Goal: Task Accomplishment & Management: Complete application form

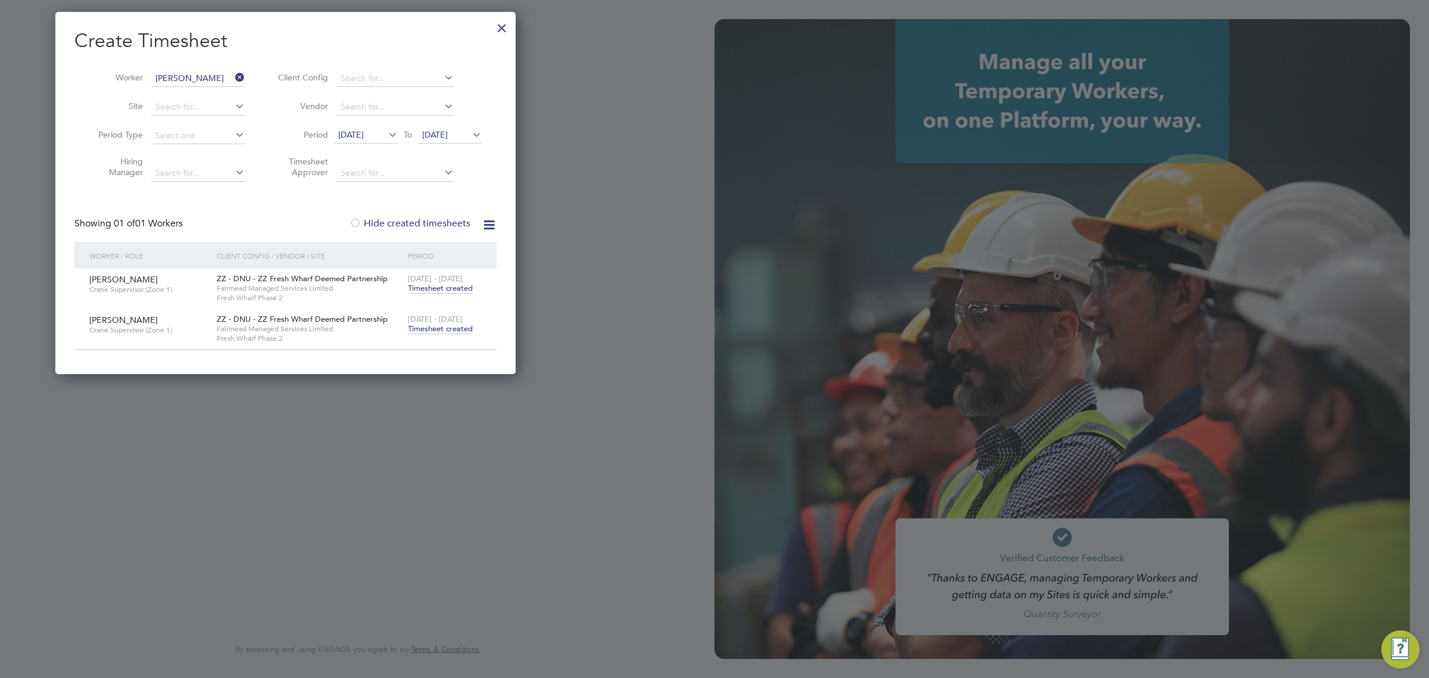
scroll to position [361, 460]
click at [504, 24] on div at bounding box center [501, 24] width 21 height 21
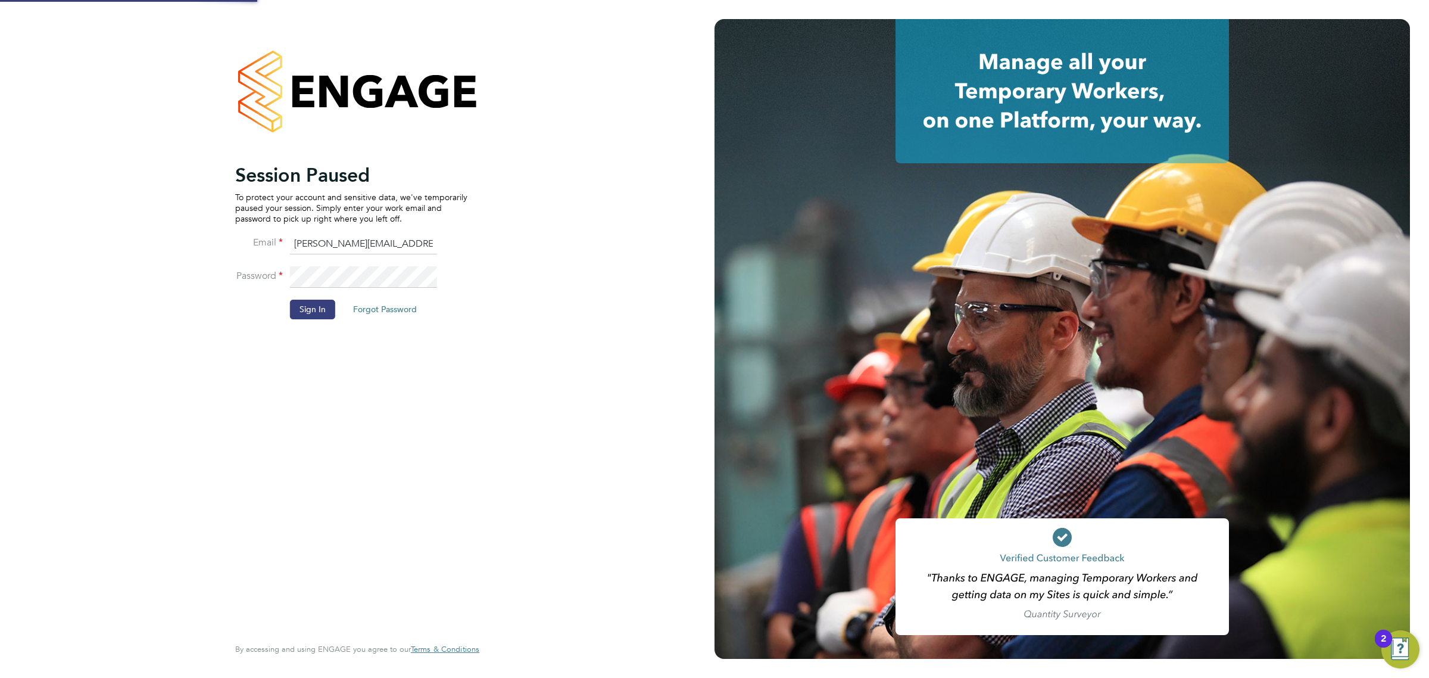
click at [337, 305] on li "Sign In Forgot Password" at bounding box center [351, 314] width 232 height 31
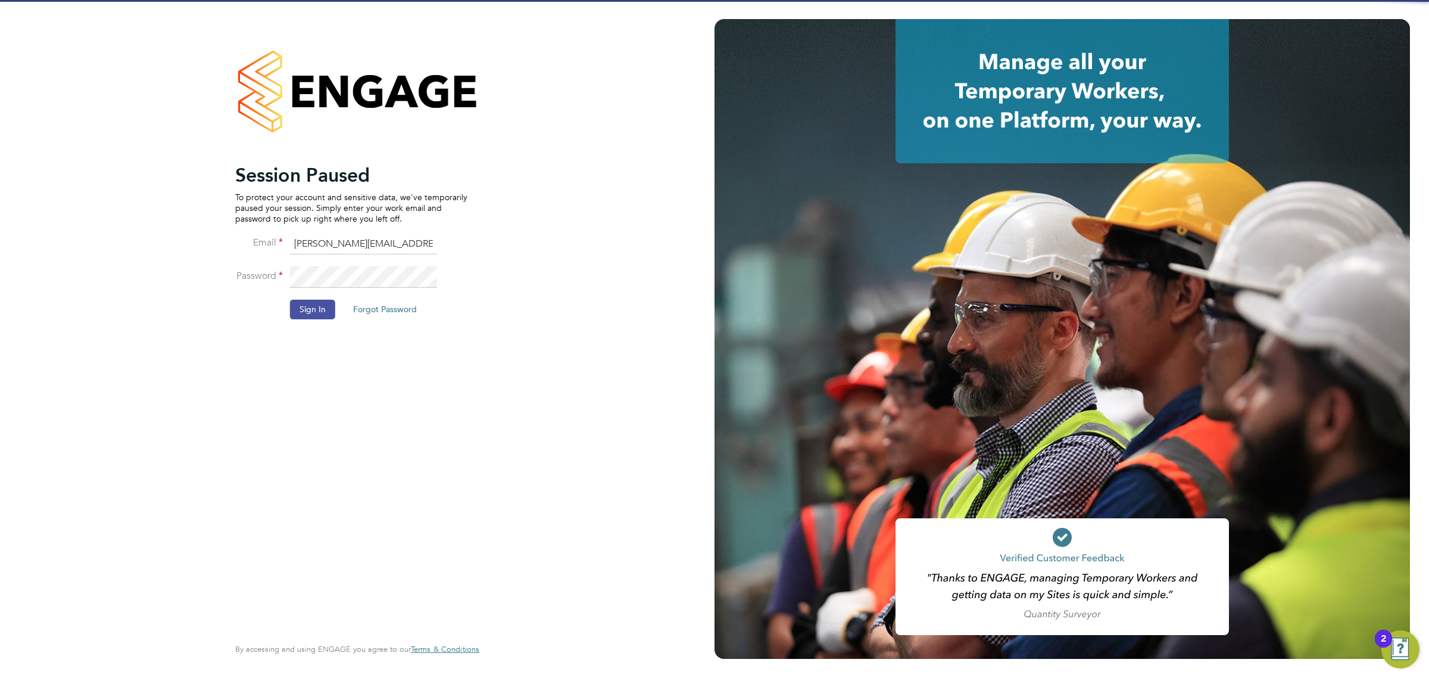
click at [333, 304] on button "Sign In" at bounding box center [312, 308] width 45 height 19
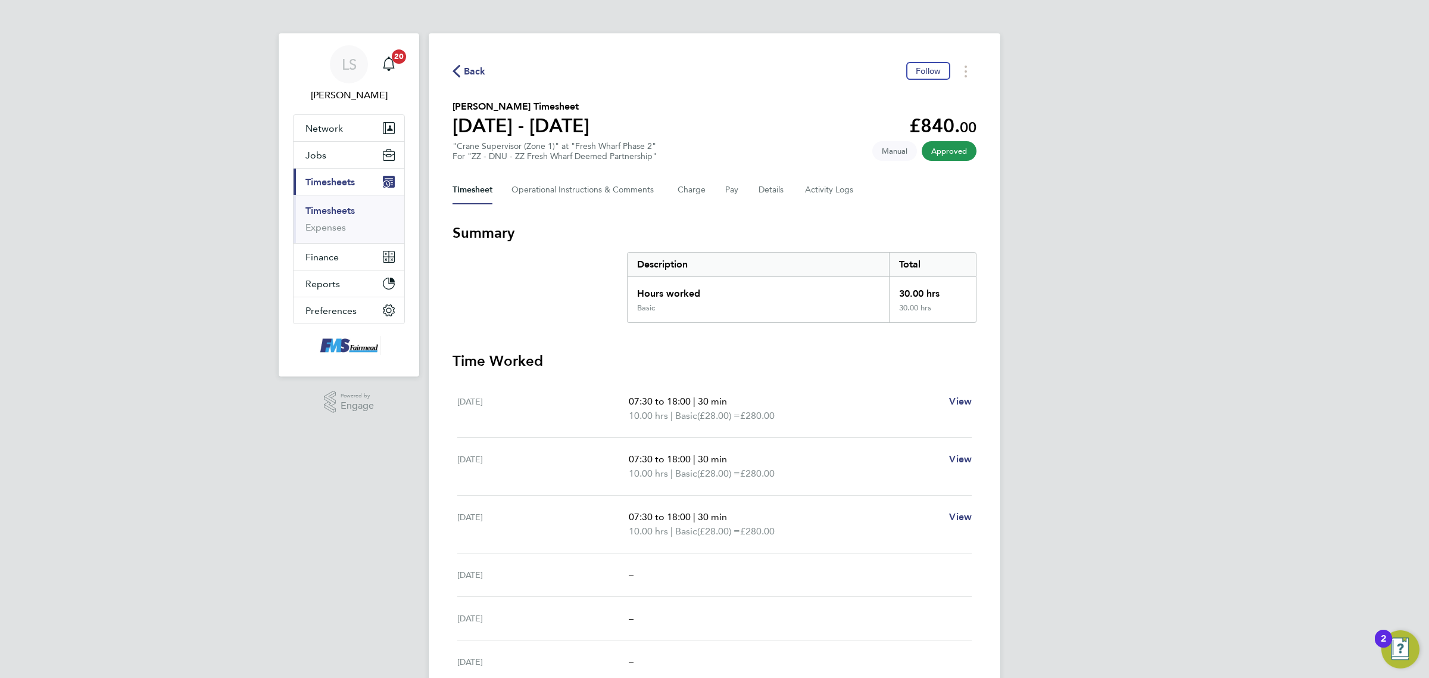
click at [347, 207] on link "Timesheets" at bounding box center [329, 210] width 49 height 11
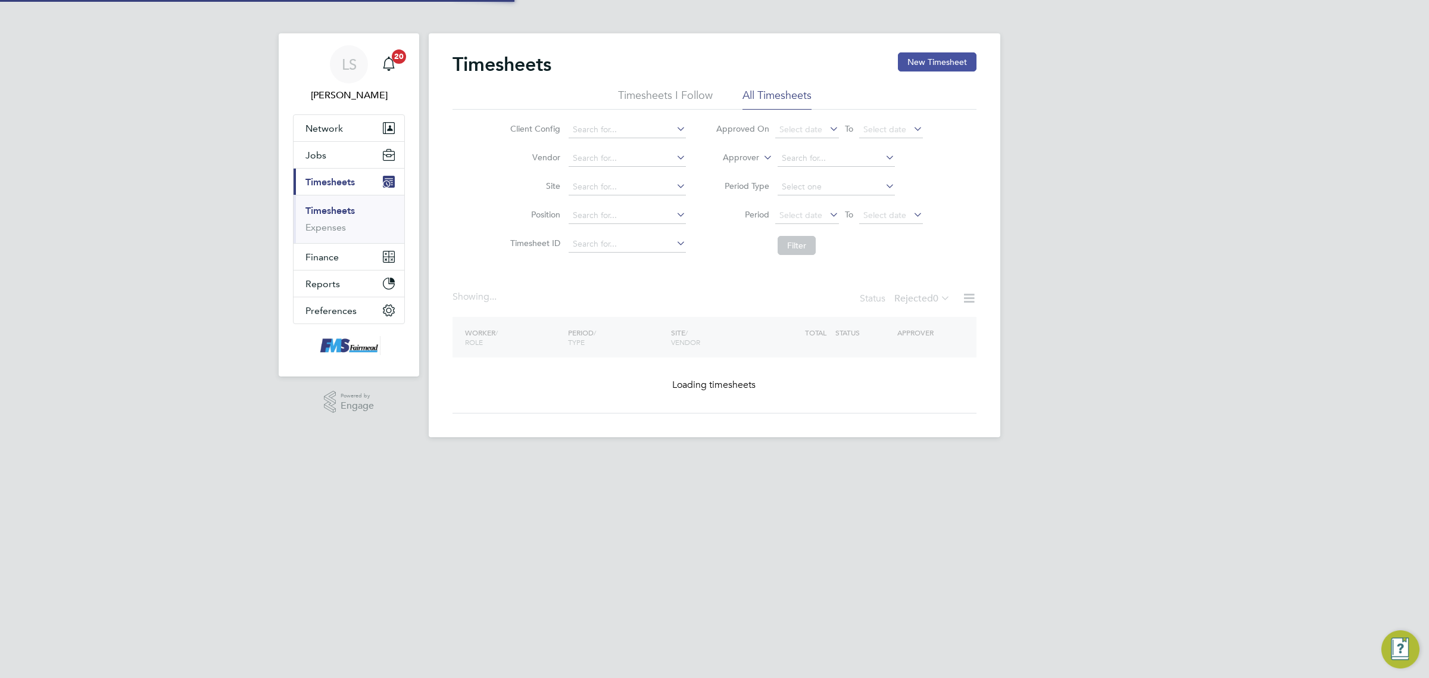
click at [920, 65] on button "New Timesheet" at bounding box center [937, 61] width 79 height 19
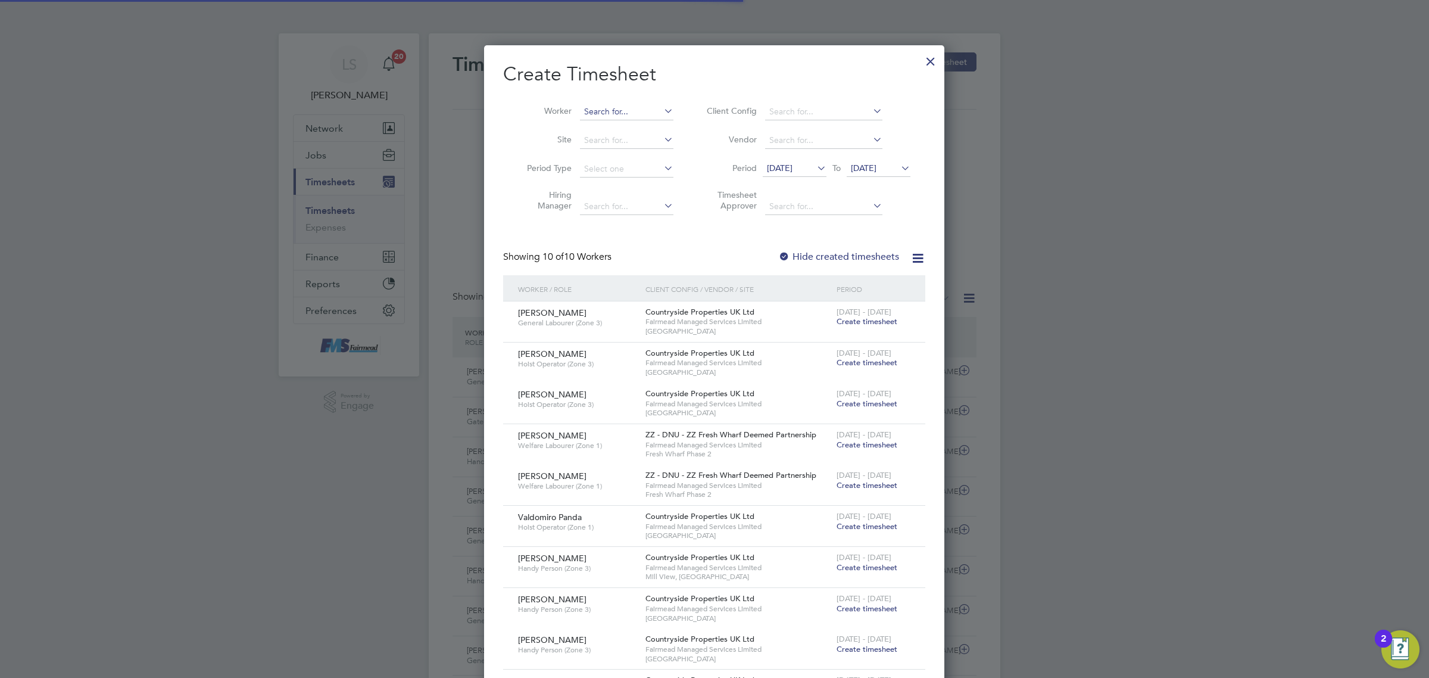
click at [608, 114] on input at bounding box center [626, 112] width 93 height 17
click at [614, 128] on li "[PERSON_NAME]" at bounding box center [634, 128] width 111 height 16
type input "[PERSON_NAME]"
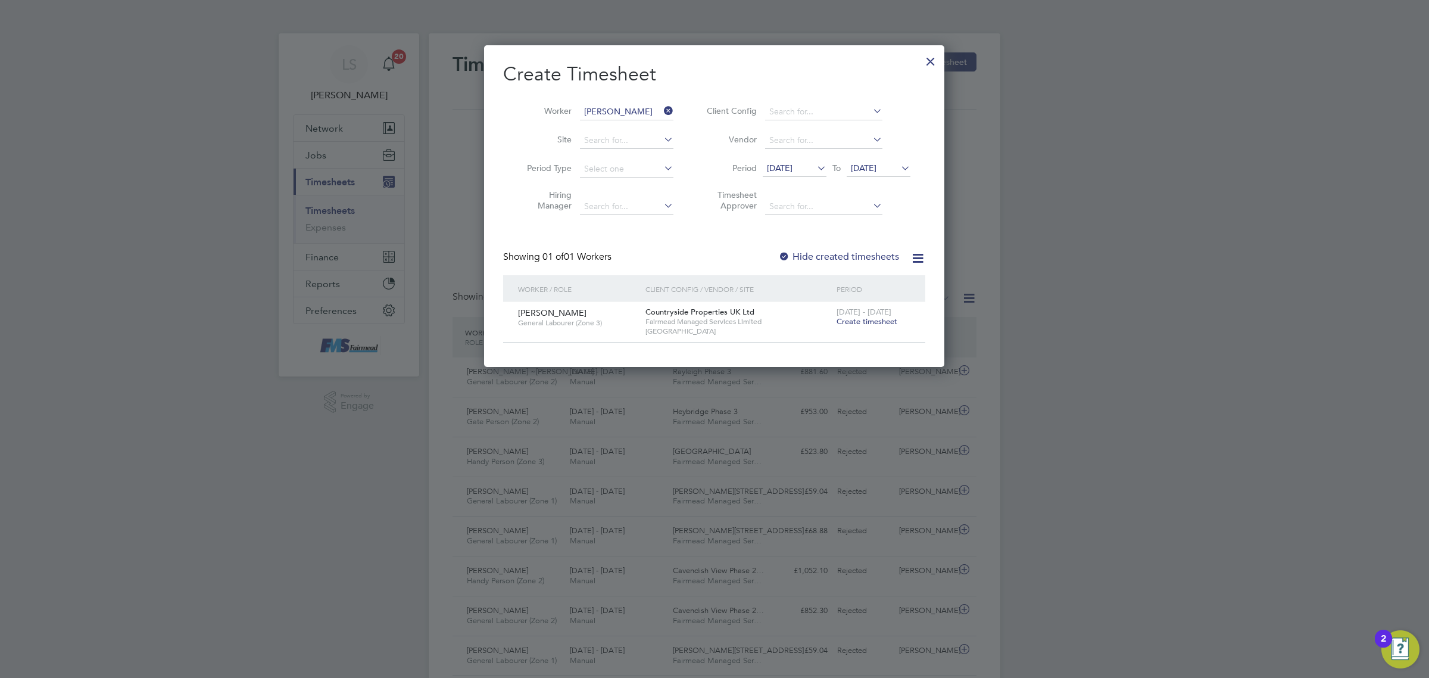
click at [898, 167] on icon at bounding box center [898, 168] width 0 height 17
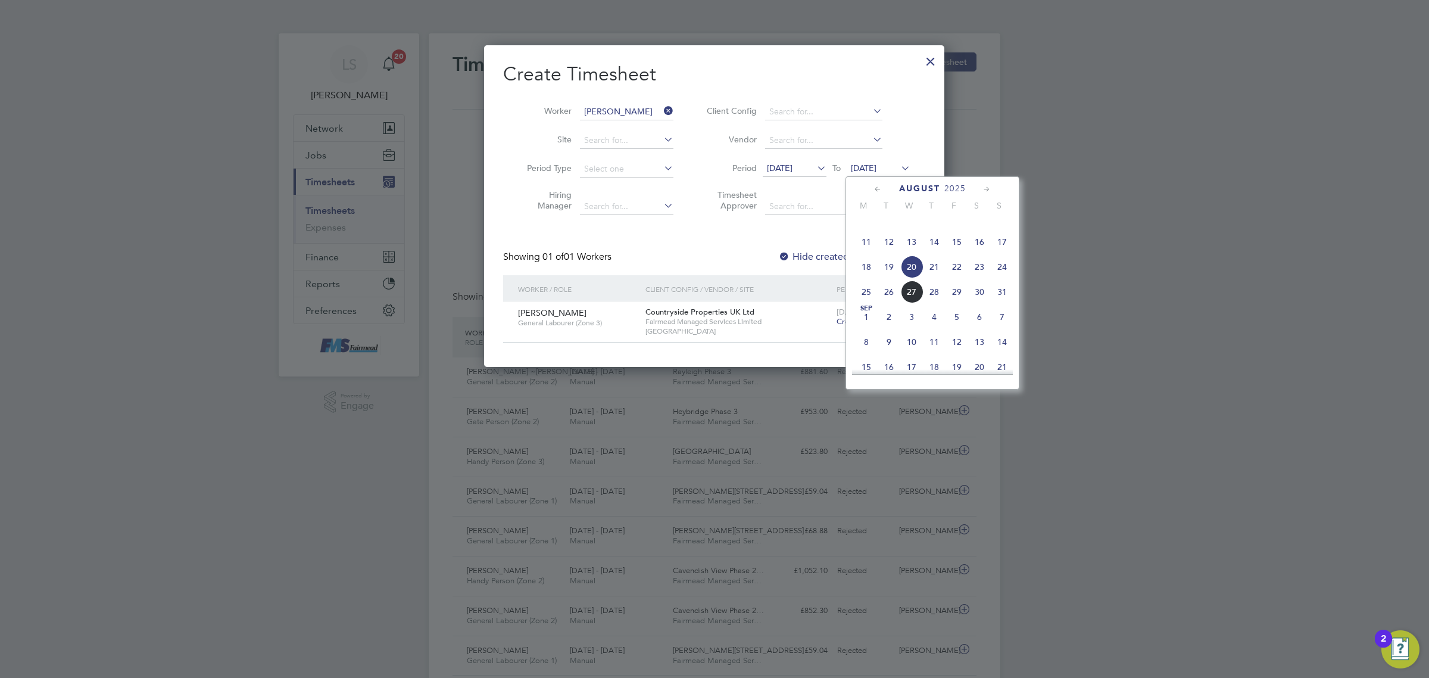
click at [1004, 278] on span "24" at bounding box center [1002, 266] width 23 height 23
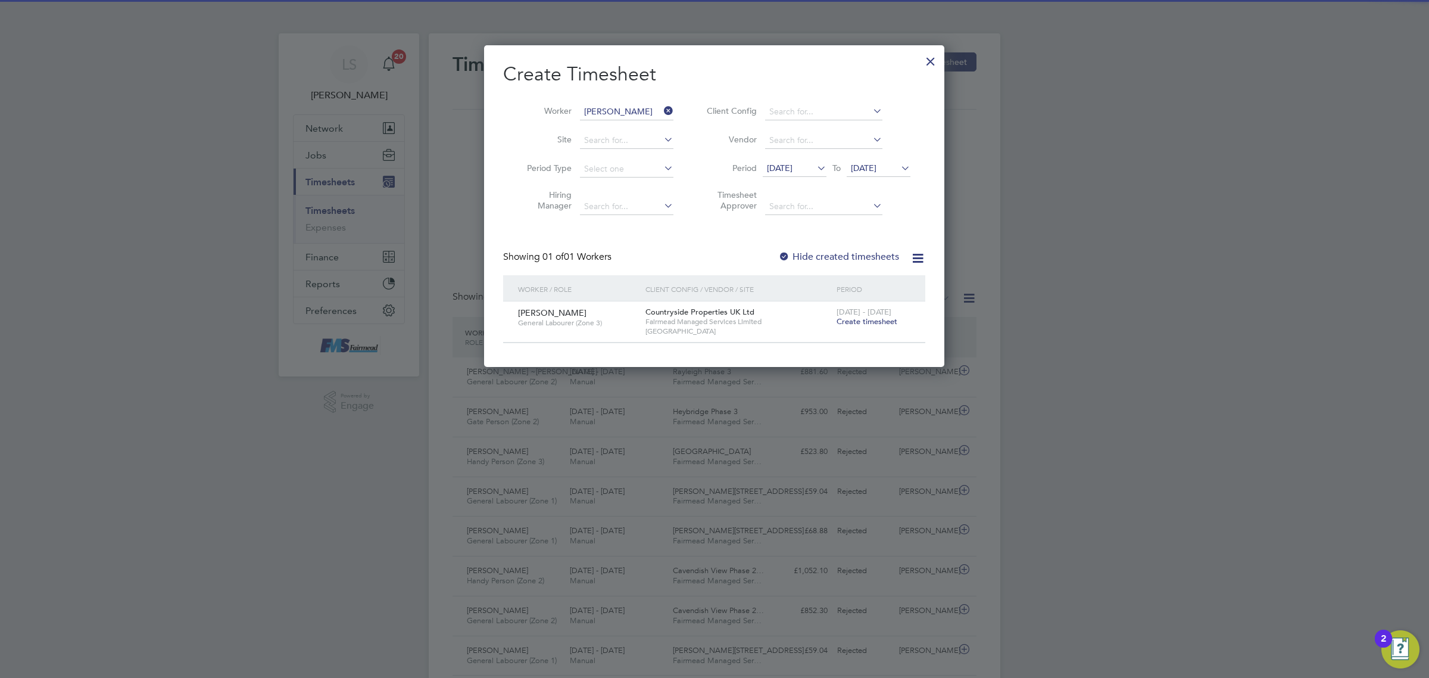
click at [816, 263] on div "Showing 01 of 01 Workers Hide created timesheets" at bounding box center [714, 263] width 422 height 24
click at [823, 254] on label "Hide created timesheets" at bounding box center [838, 257] width 121 height 12
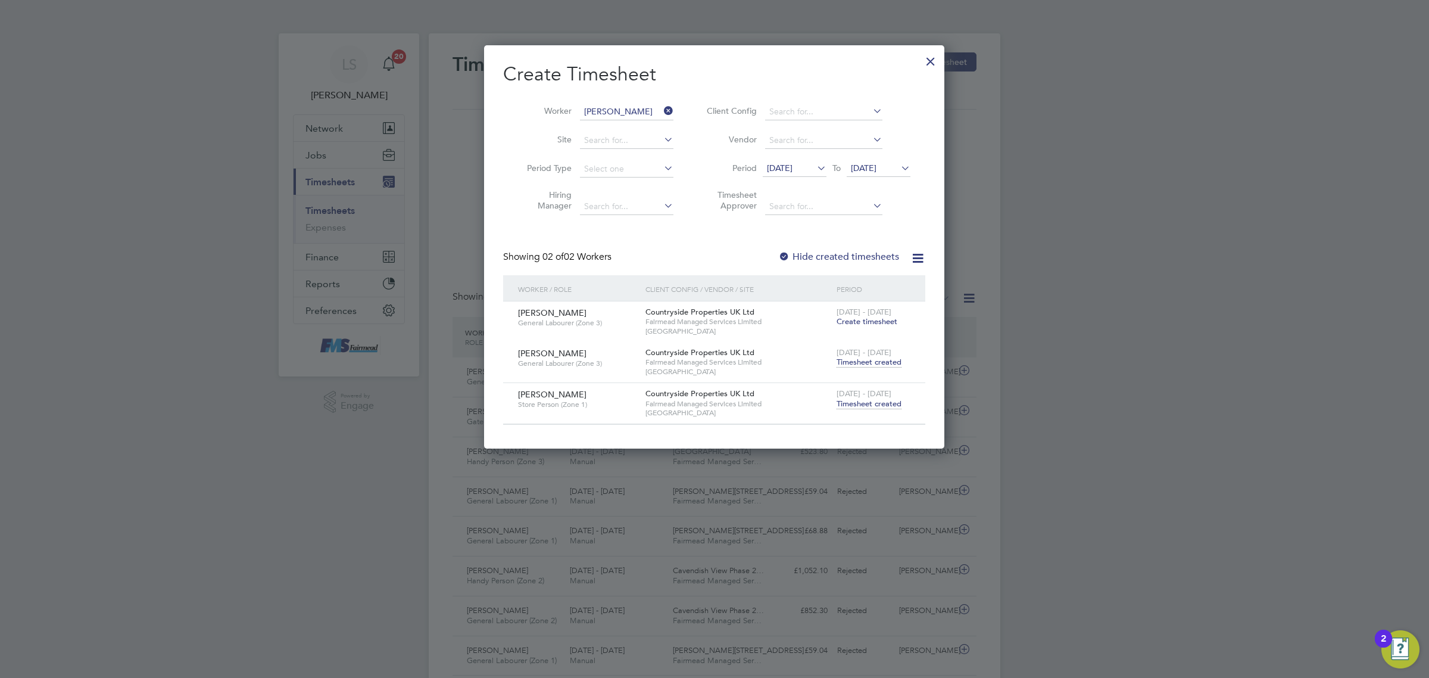
click at [859, 361] on span "Timesheet created" at bounding box center [869, 362] width 65 height 11
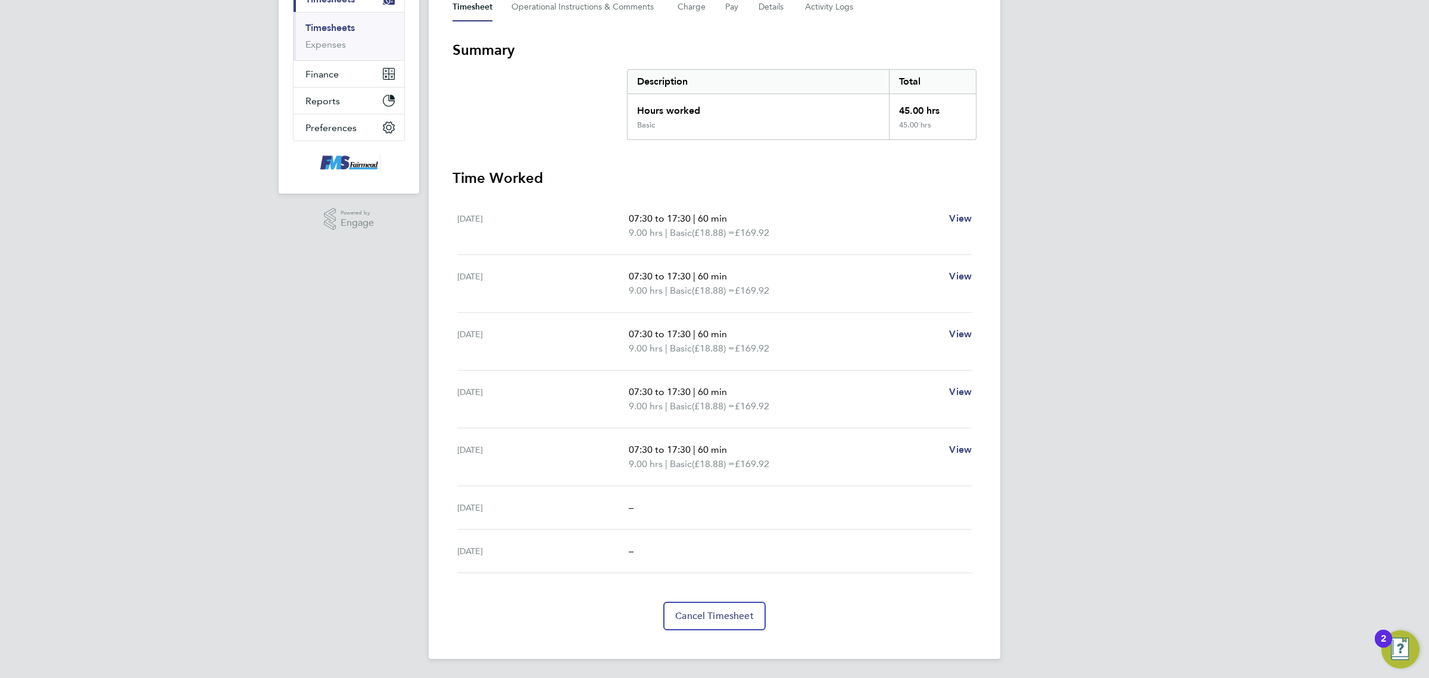
click at [739, 598] on section "Time Worked [DATE] 07:30 to 17:30 | 60 min 9.00 hrs | Basic (£18.88) = £169.92 …" at bounding box center [714, 398] width 524 height 461
click at [745, 610] on span "Cancel Timesheet" at bounding box center [714, 616] width 79 height 12
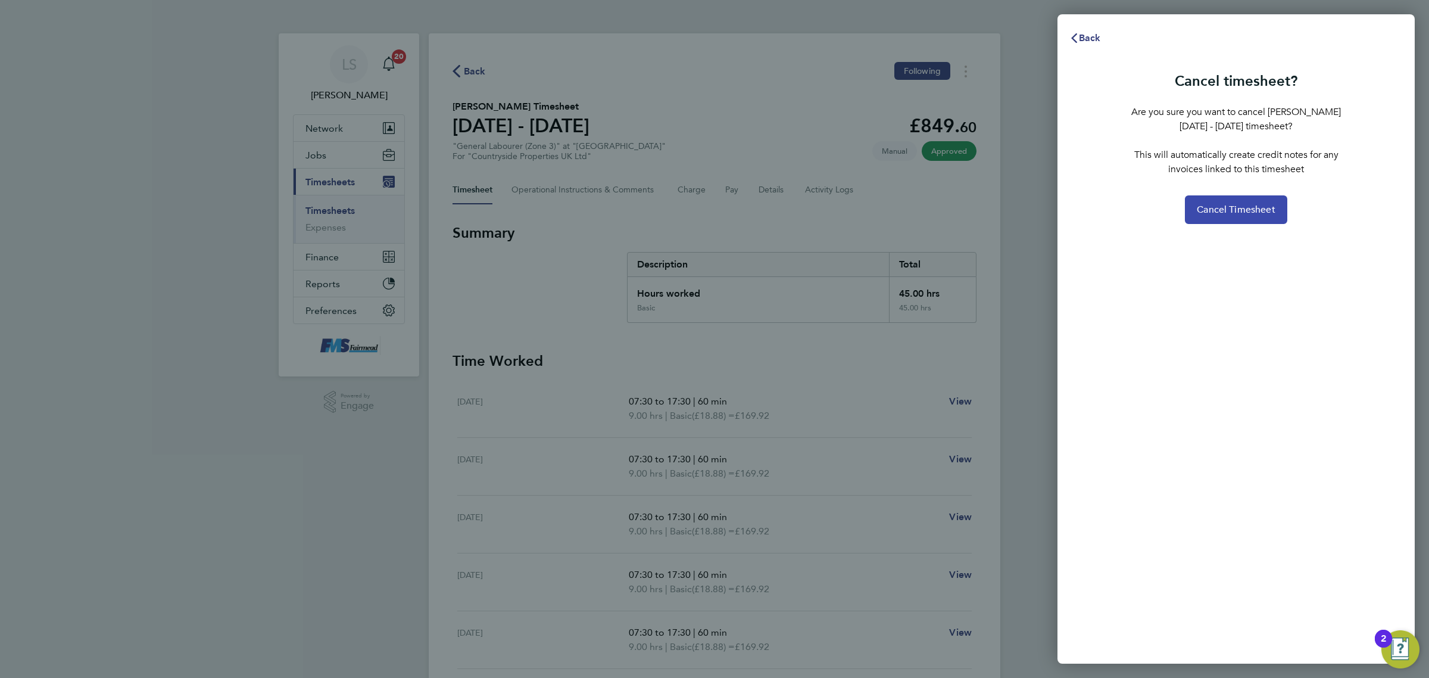
click at [1247, 218] on button "Cancel Timesheet" at bounding box center [1236, 209] width 102 height 29
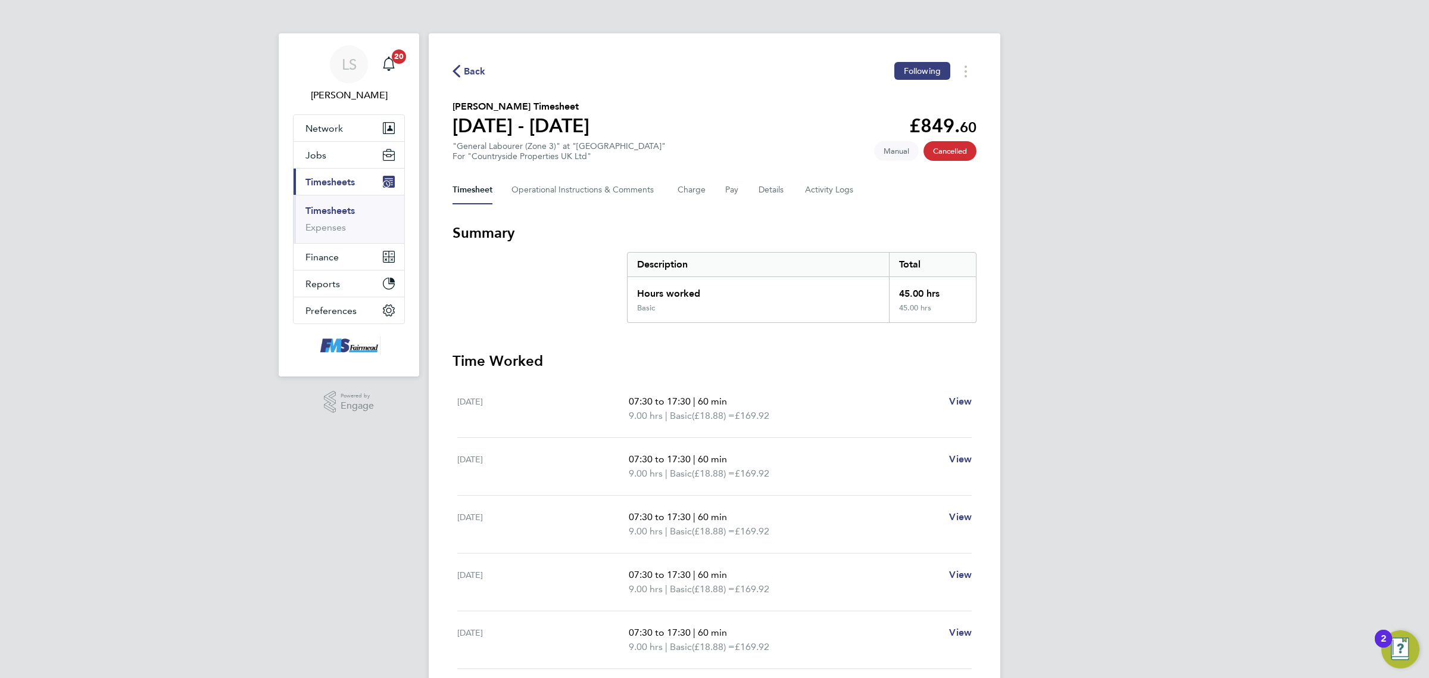
click at [325, 211] on link "Timesheets" at bounding box center [329, 210] width 49 height 11
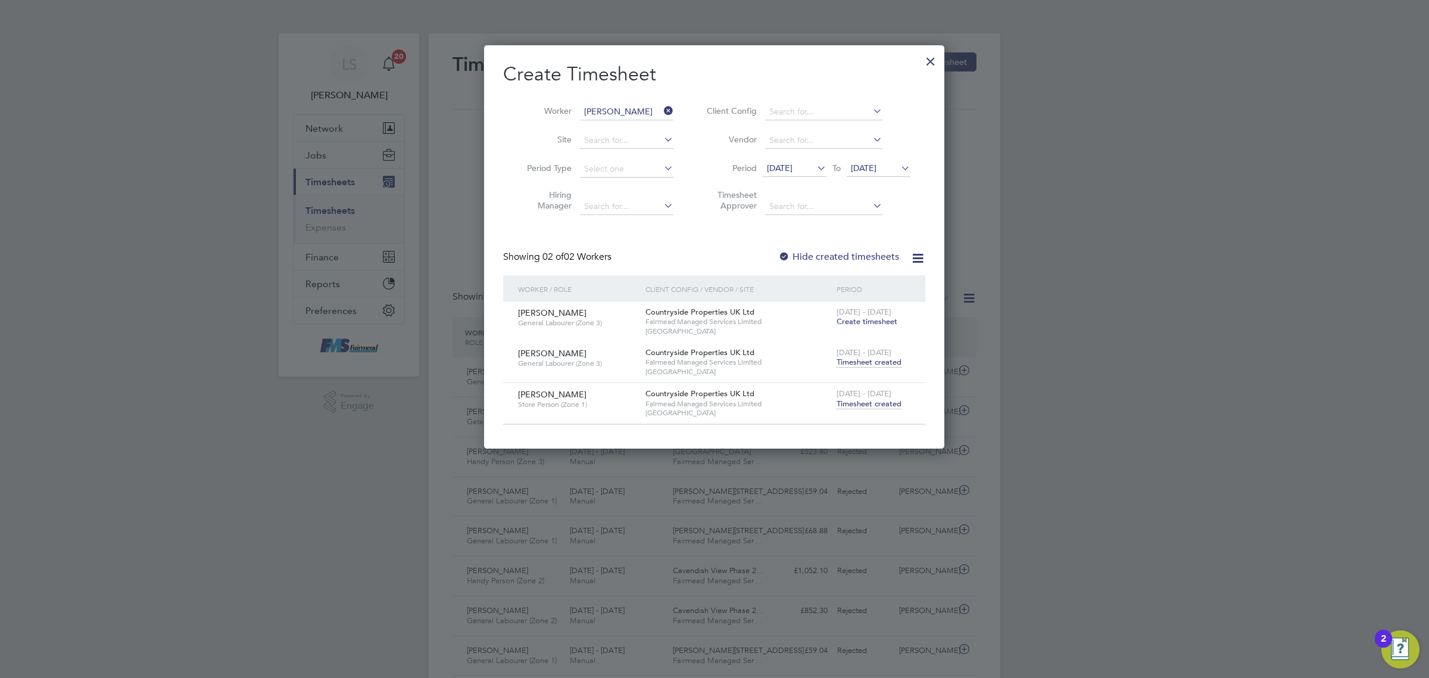
click at [938, 60] on div at bounding box center [930, 58] width 21 height 21
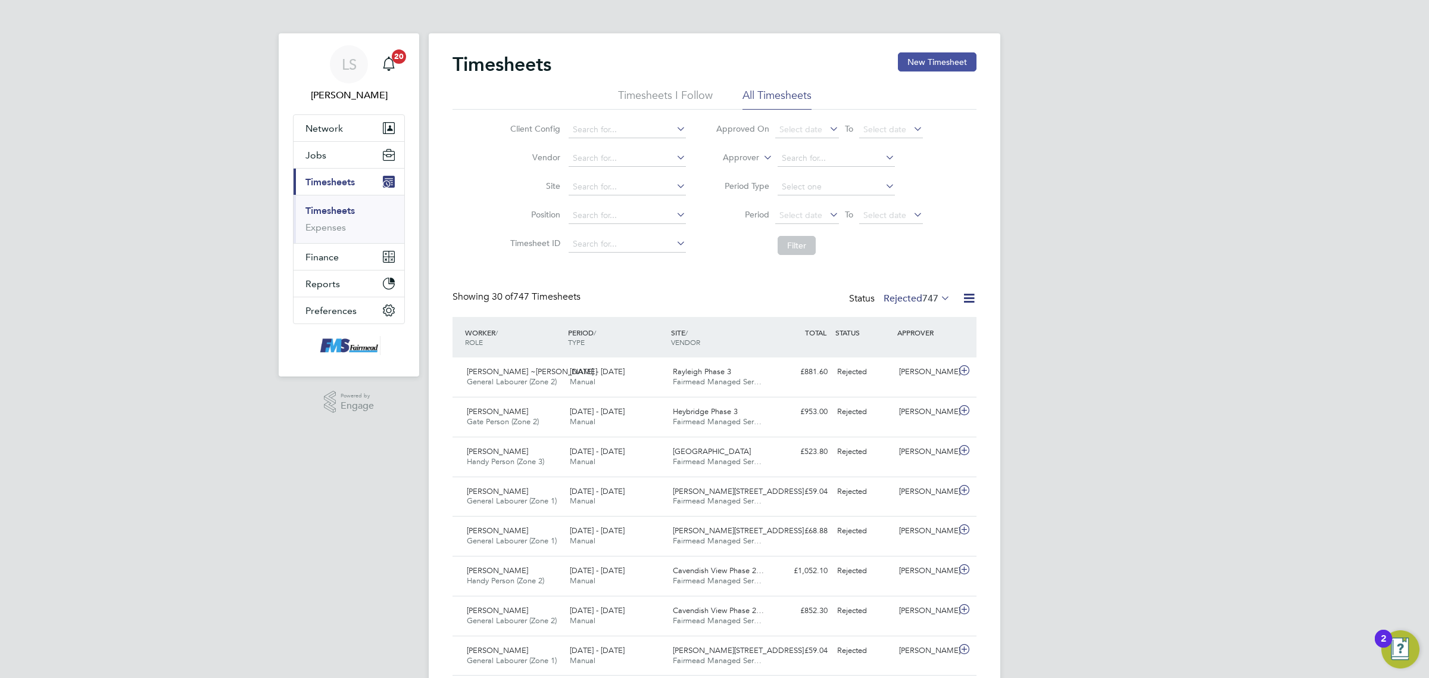
click at [944, 55] on button "New Timesheet" at bounding box center [937, 61] width 79 height 19
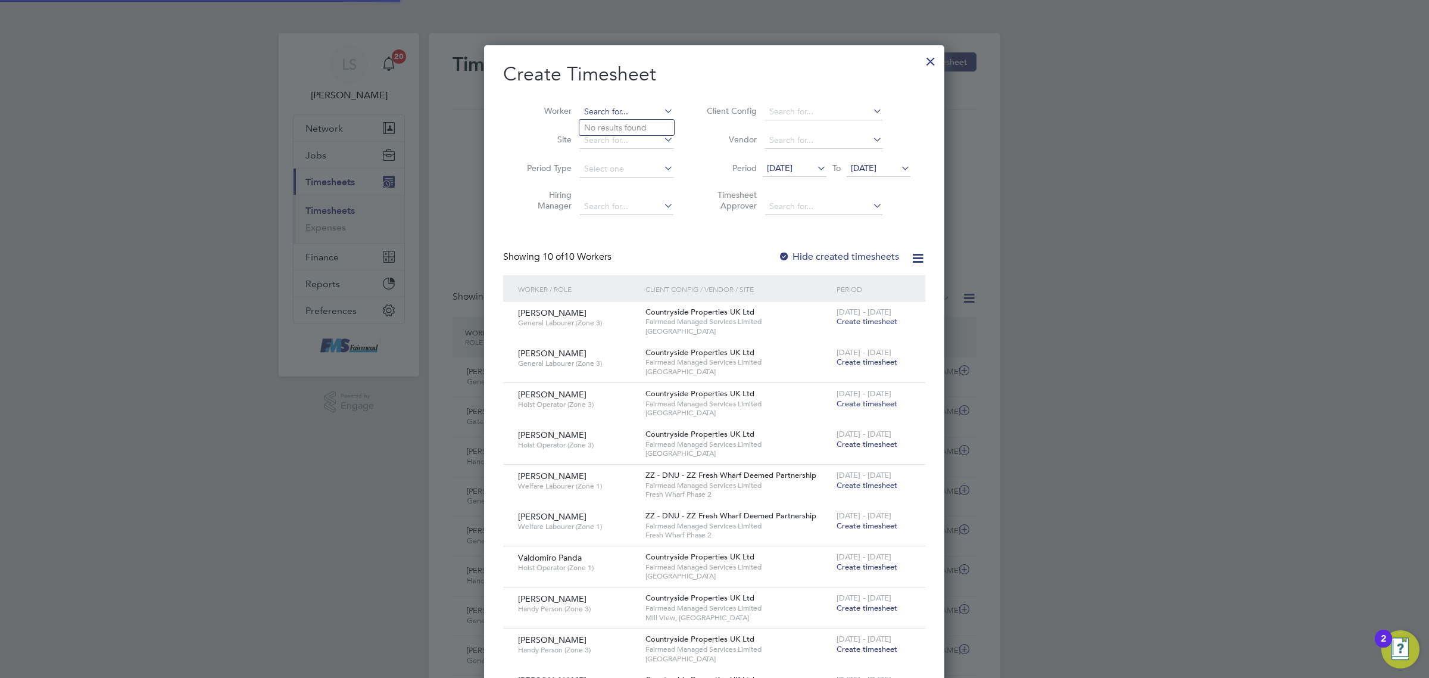
click at [598, 114] on input at bounding box center [626, 112] width 93 height 17
click at [622, 127] on li "[PERSON_NAME]" at bounding box center [634, 128] width 111 height 16
type input "[PERSON_NAME]"
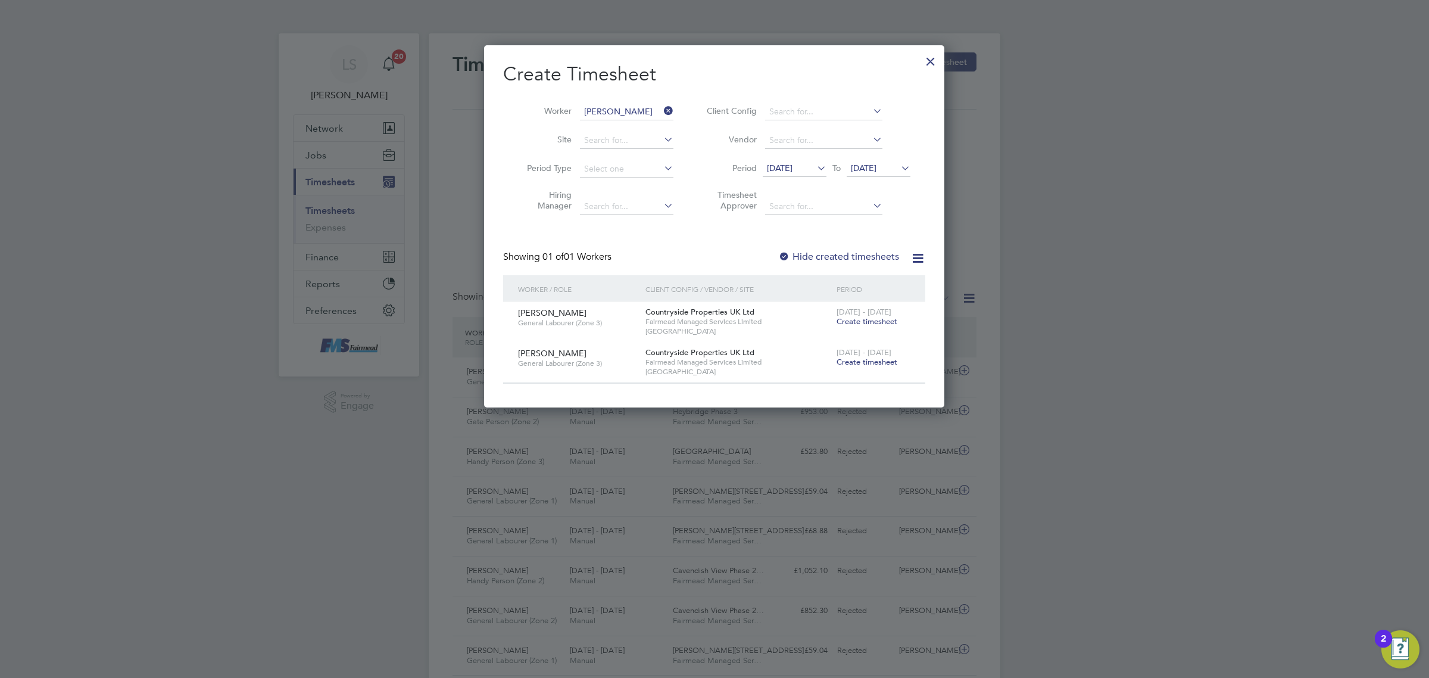
click at [870, 170] on span "[DATE]" at bounding box center [864, 168] width 26 height 11
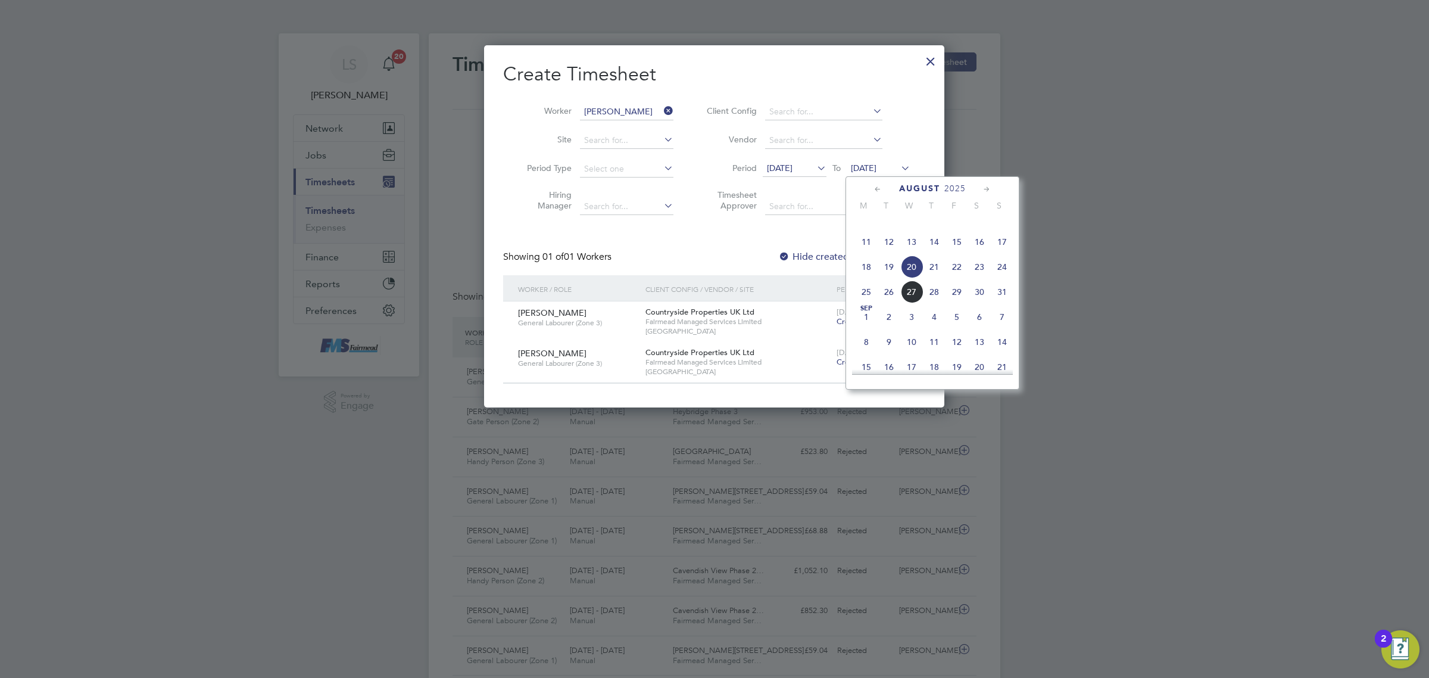
click at [1001, 278] on span "24" at bounding box center [1002, 266] width 23 height 23
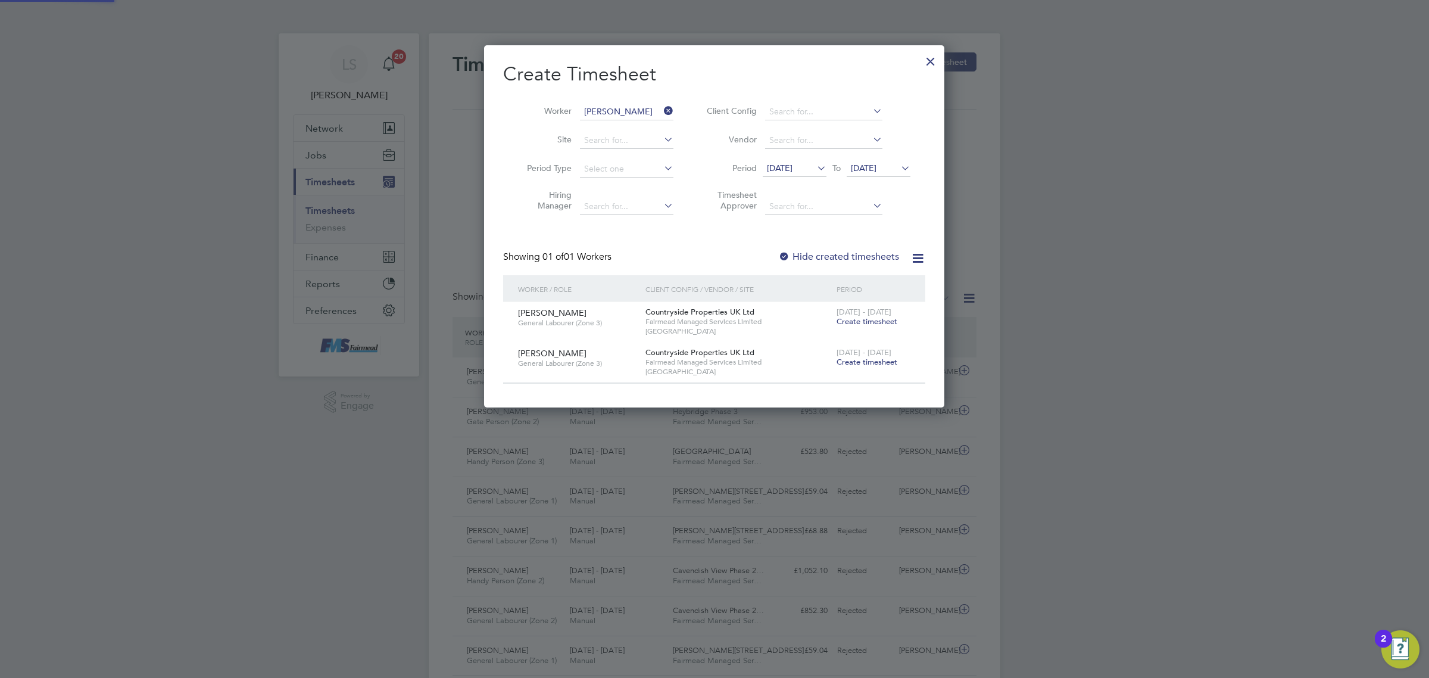
click at [829, 260] on label "Hide created timesheets" at bounding box center [838, 257] width 121 height 12
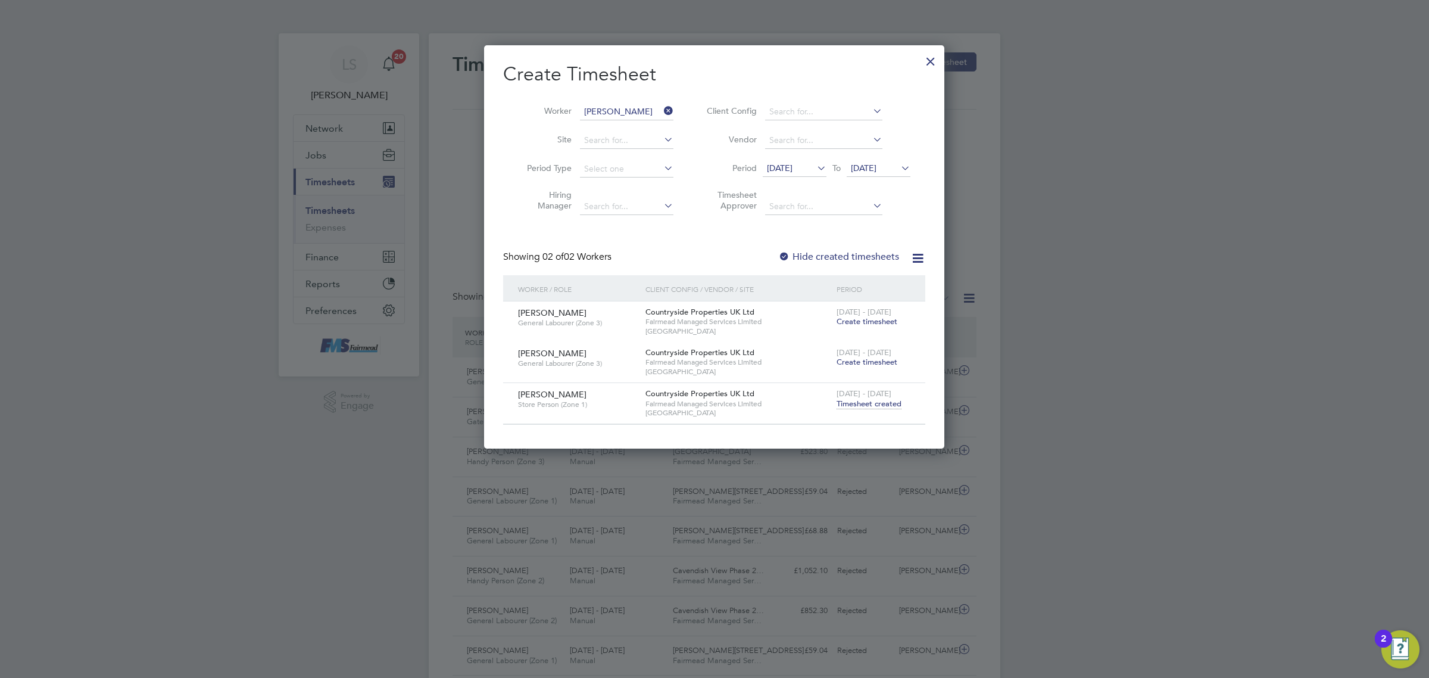
click at [873, 399] on span "Timesheet created" at bounding box center [869, 403] width 65 height 11
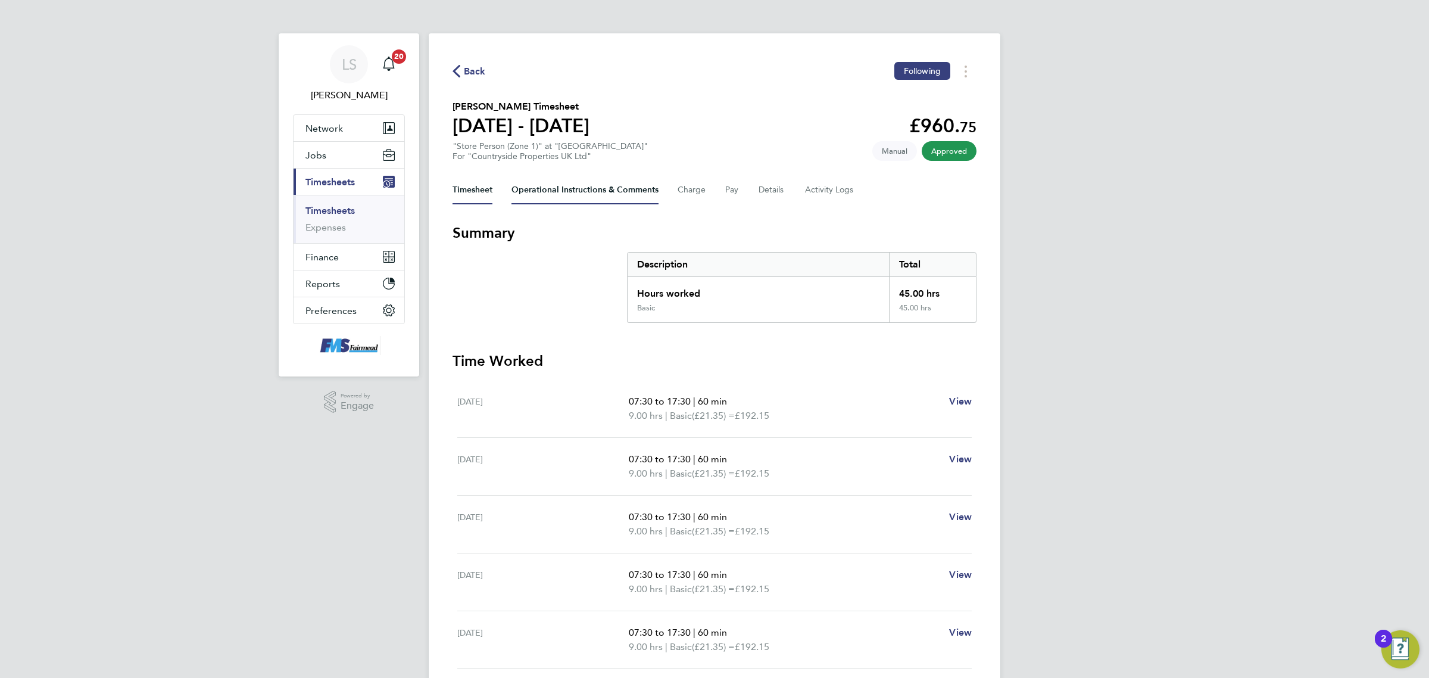
click at [539, 194] on Comments-tab "Operational Instructions & Comments" at bounding box center [584, 190] width 147 height 29
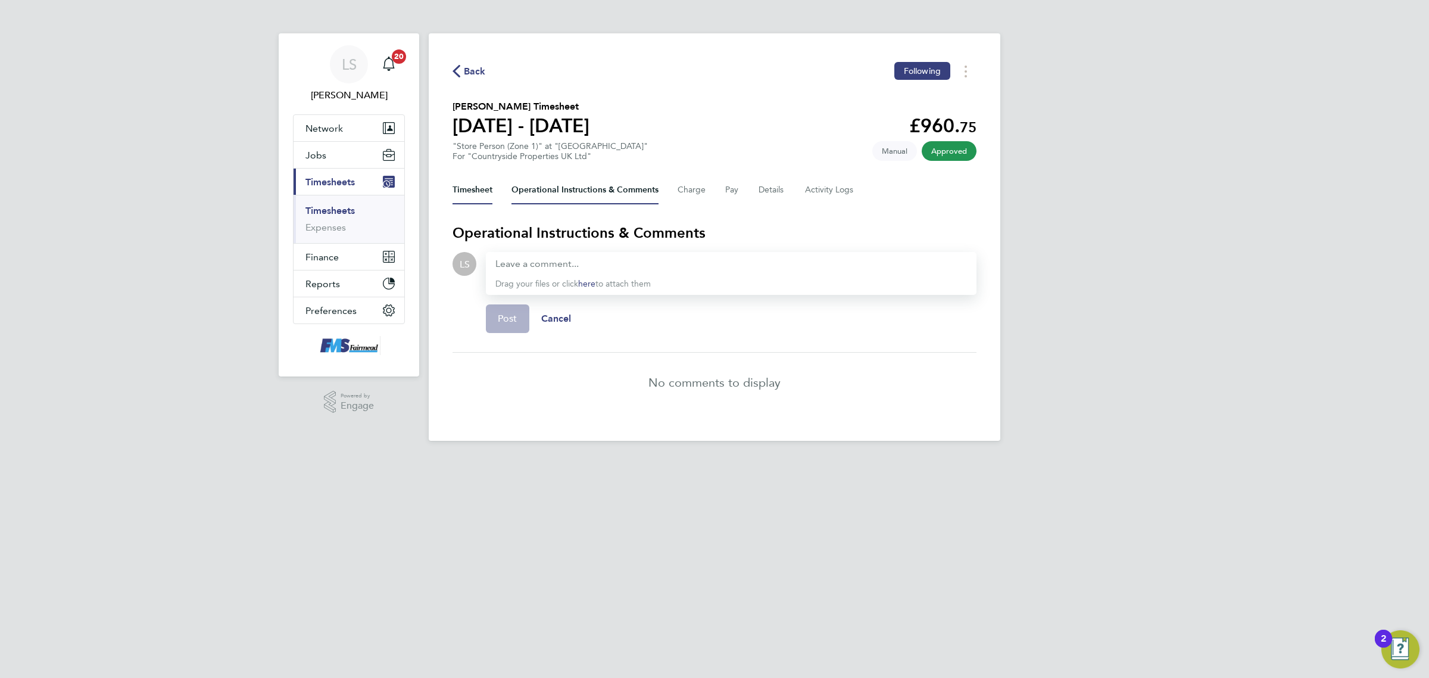
click at [470, 197] on button "Timesheet" at bounding box center [472, 190] width 40 height 29
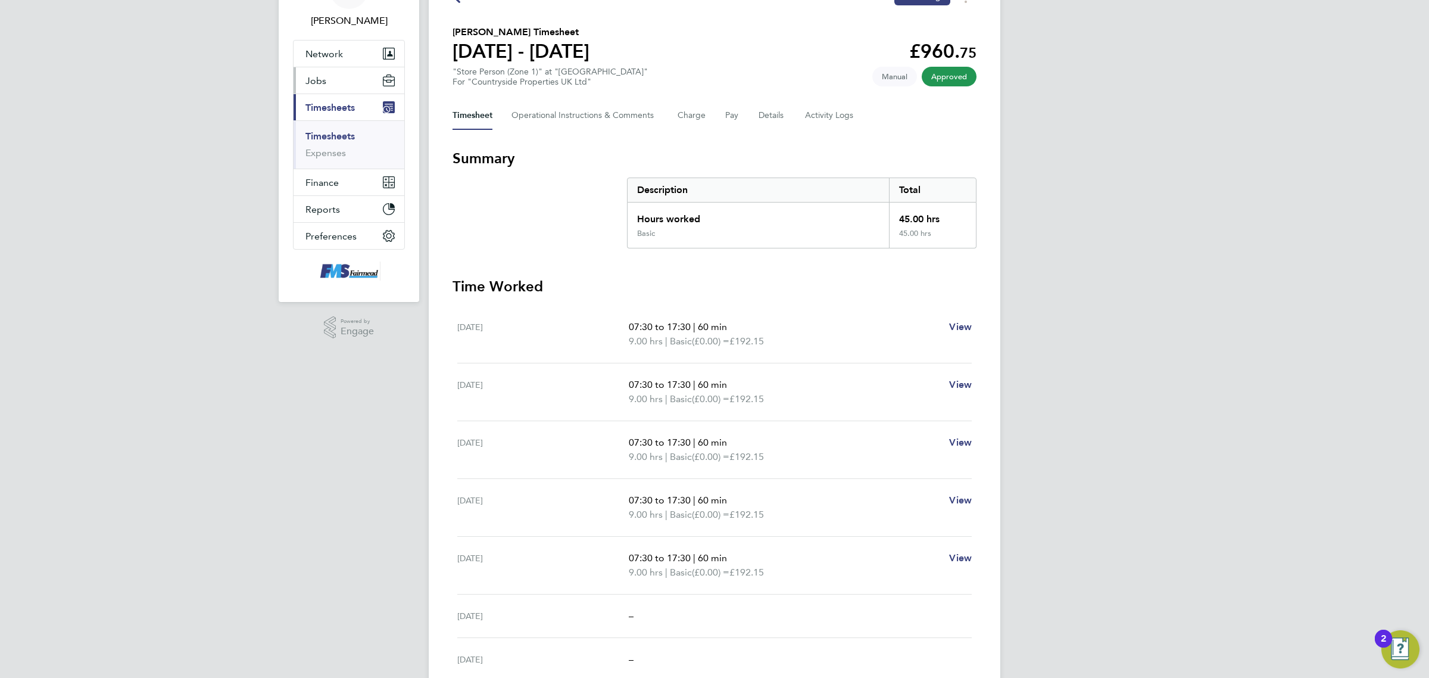
click at [331, 83] on button "Jobs" at bounding box center [349, 80] width 111 height 26
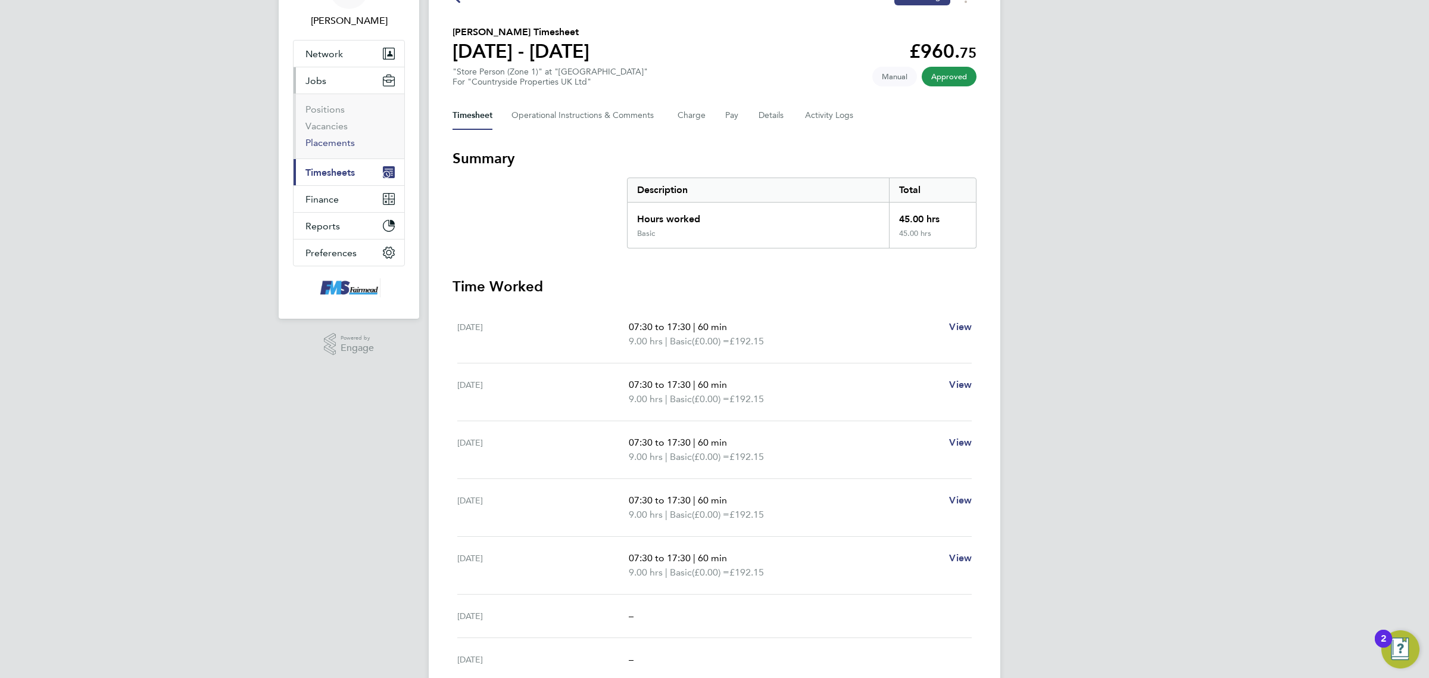
click at [341, 145] on link "Placements" at bounding box center [329, 142] width 49 height 11
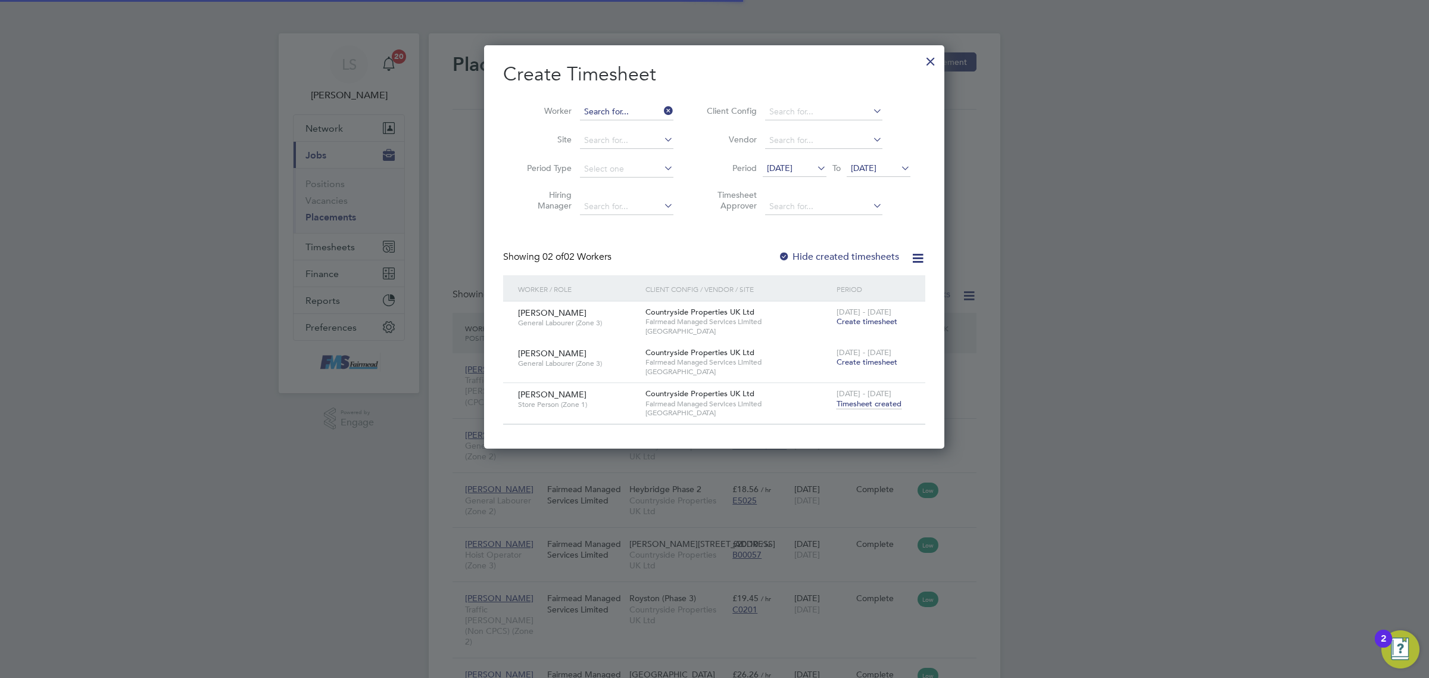
click at [609, 115] on input at bounding box center [626, 112] width 93 height 17
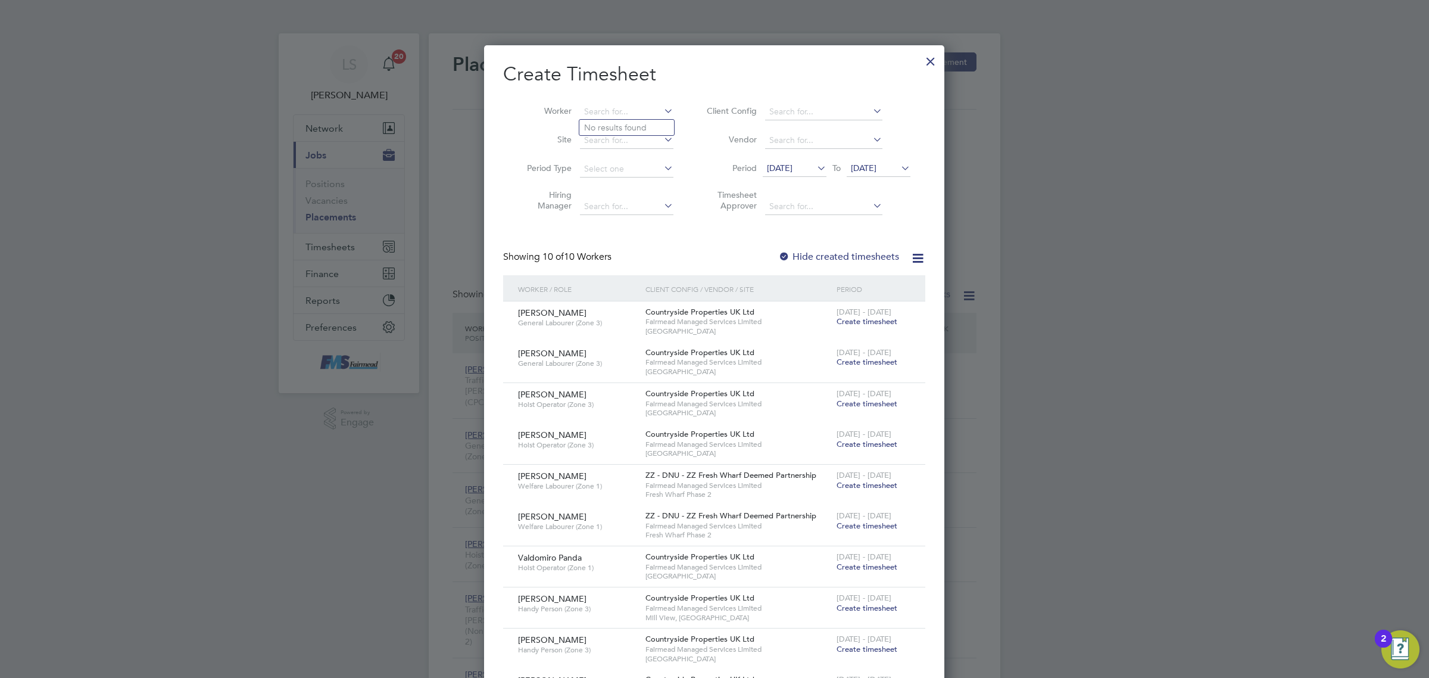
click at [925, 63] on div at bounding box center [930, 58] width 21 height 21
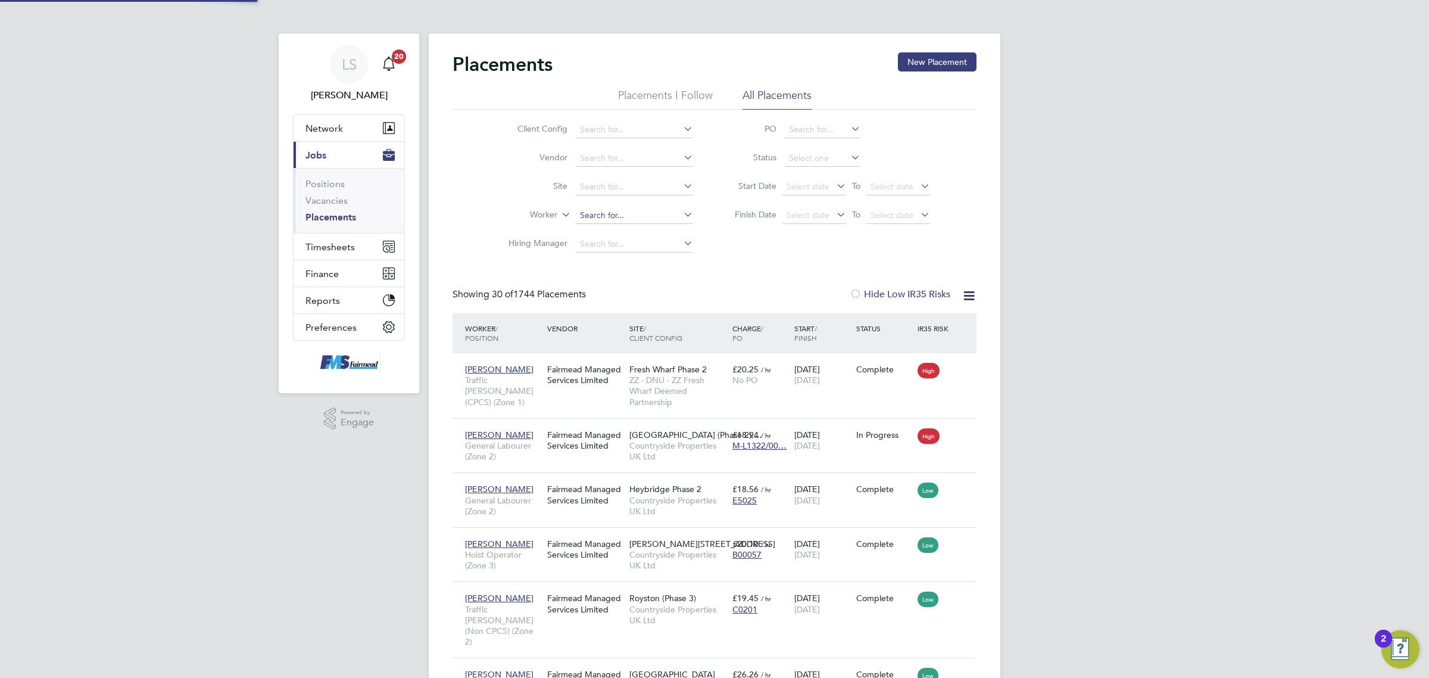
click at [590, 213] on input at bounding box center [634, 215] width 117 height 17
type input "[PERSON_NAME]"
click at [632, 245] on input at bounding box center [634, 244] width 117 height 17
click at [632, 212] on input at bounding box center [634, 215] width 117 height 17
click at [651, 230] on b "Stev" at bounding box center [659, 231] width 17 height 10
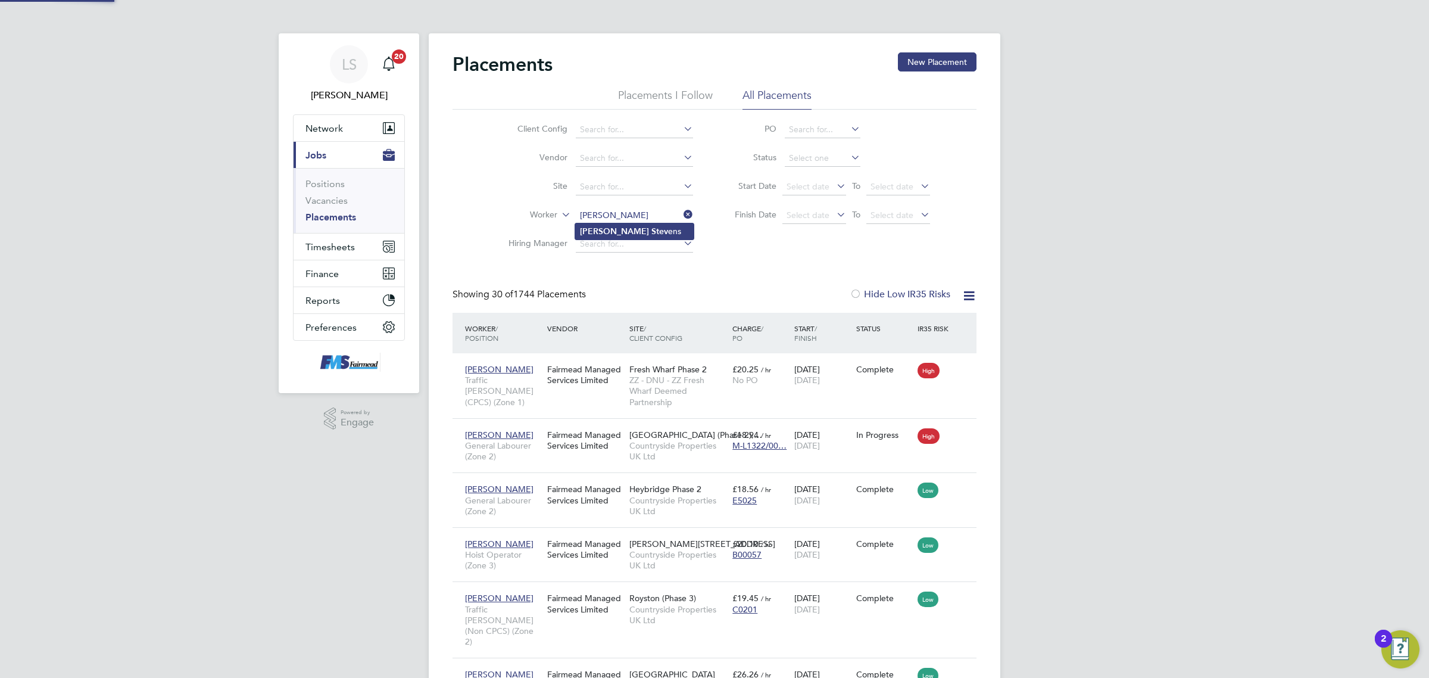
type input "[PERSON_NAME]"
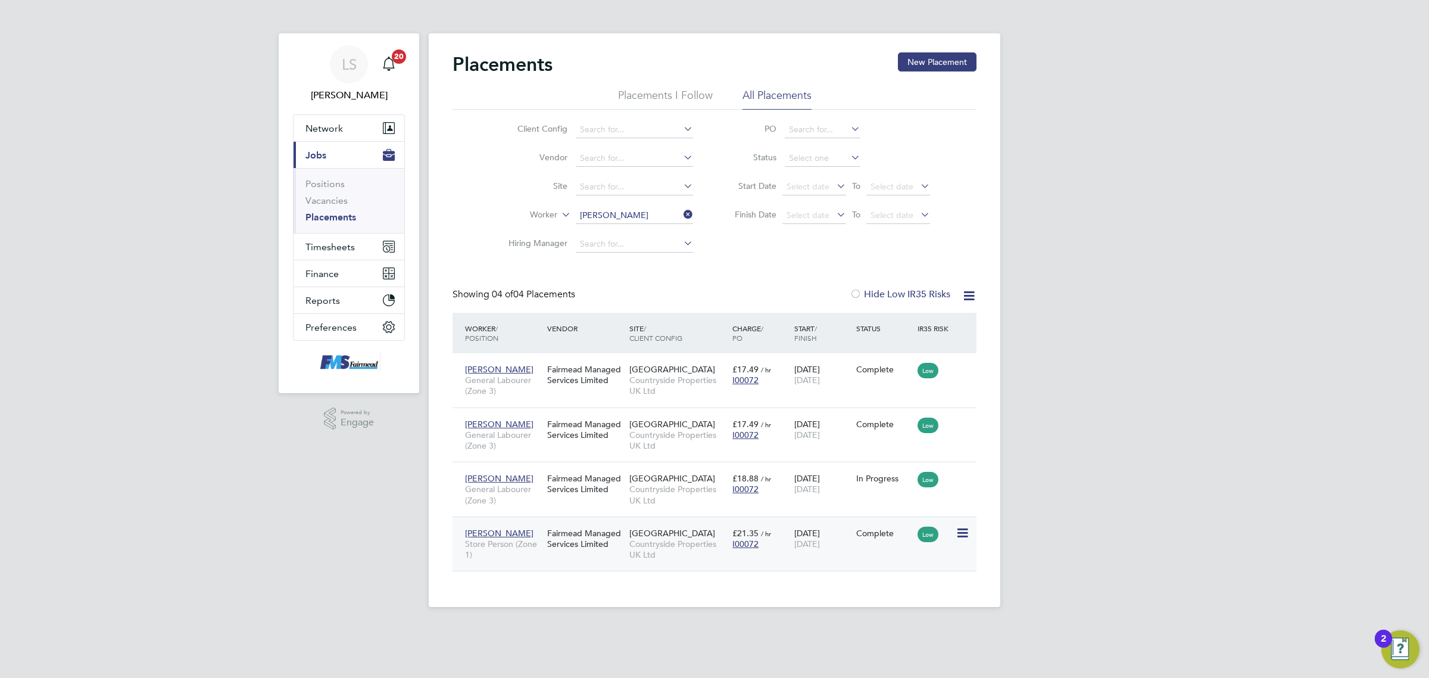
click at [837, 551] on div "[DATE] [DATE]" at bounding box center [822, 538] width 62 height 33
